Goal: Ask a question

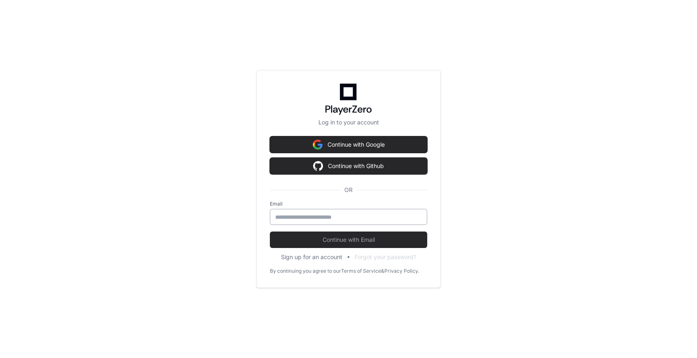
click at [328, 216] on input "email" at bounding box center [348, 217] width 147 height 8
type input "**********"
click at [270, 232] on button "Continue with Email" at bounding box center [348, 240] width 157 height 16
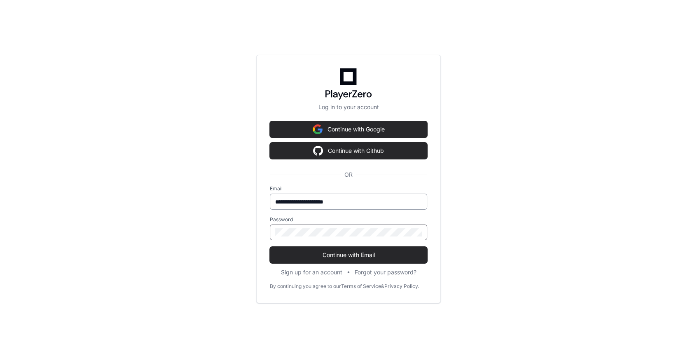
click at [270, 247] on button "Continue with Email" at bounding box center [348, 255] width 157 height 16
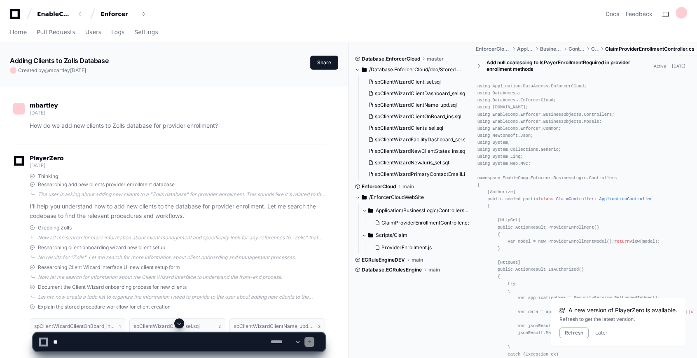
click at [127, 339] on textarea at bounding box center [161, 342] width 218 height 18
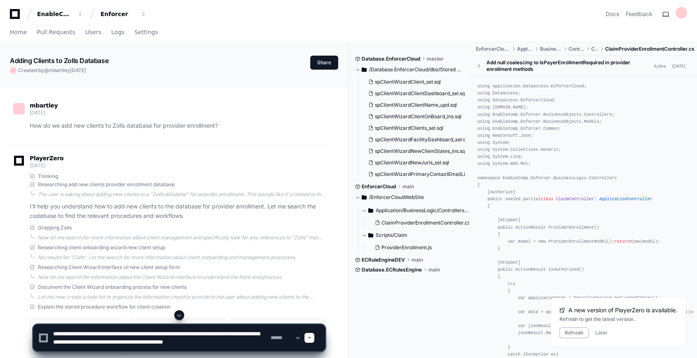
scroll to position [3, 0]
type textarea "**********"
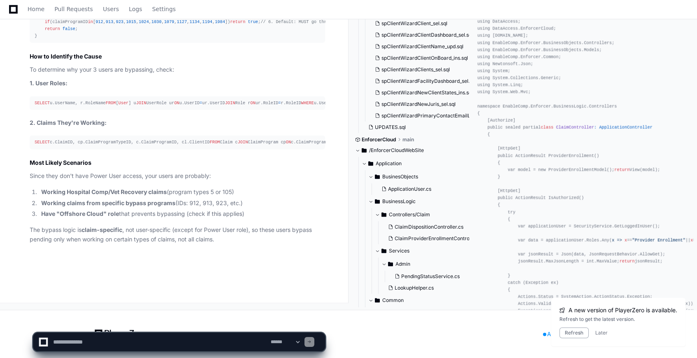
scroll to position [2876, 0]
click at [603, 331] on button "Later" at bounding box center [601, 333] width 12 height 7
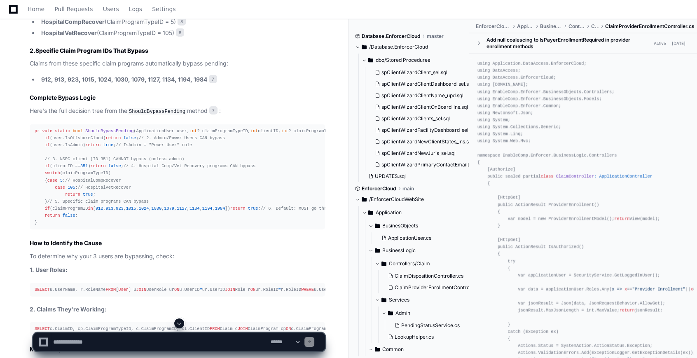
scroll to position [2463, 0]
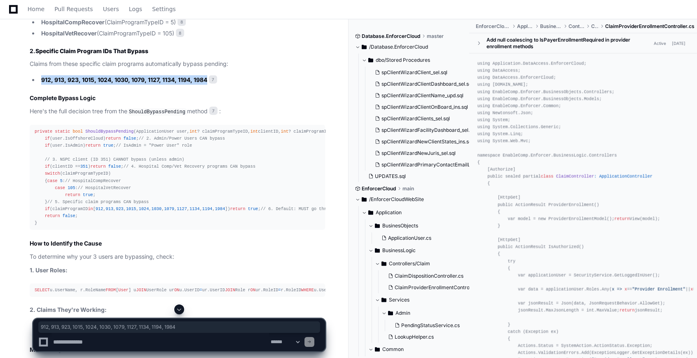
drag, startPoint x: 42, startPoint y: 154, endPoint x: 204, endPoint y: 155, distance: 162.4
click at [204, 83] on strong "912, 913, 923, 1015, 1024, 1030, 1079, 1127, 1134, 1194, 1984" at bounding box center [124, 79] width 166 height 7
copy strong "912, 913, 923, 1015, 1024, 1030, 1079, 1127, 1134, 1194, 1984"
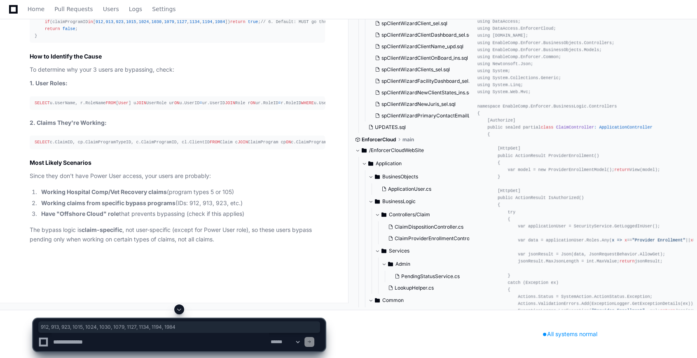
scroll to position [2726, 0]
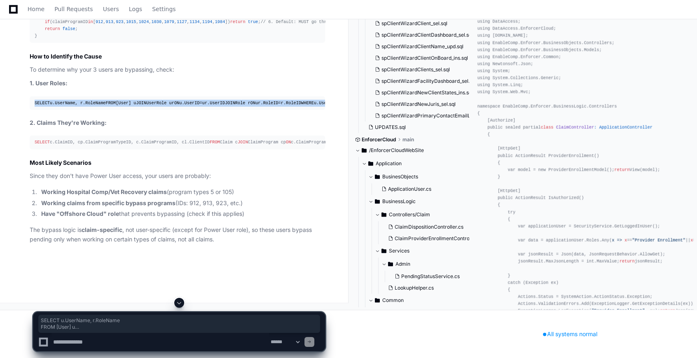
drag, startPoint x: 144, startPoint y: 218, endPoint x: -1, endPoint y: 190, distance: 147.2
copy div "SELECT u.UserName, r.RoleName FROM [ User ] u JOIN UserRole ur ON u.UserID = ur…"
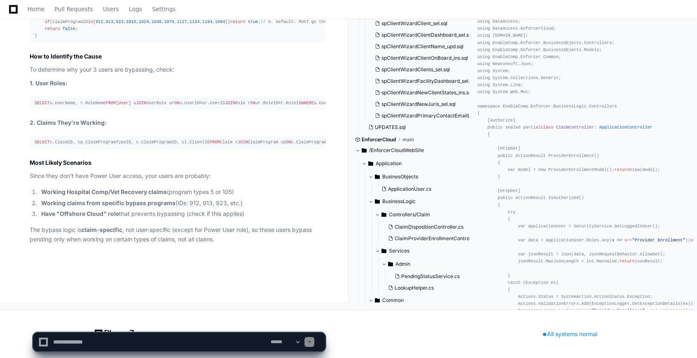
click at [127, 341] on textarea at bounding box center [161, 342] width 218 height 18
type textarea "**********"
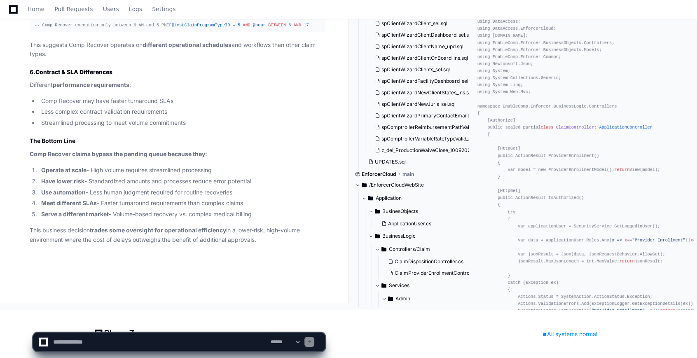
scroll to position [3668, 0]
